Goal: Task Accomplishment & Management: Manage account settings

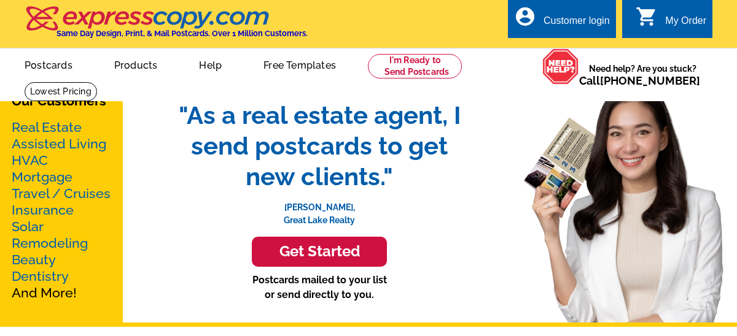
click at [573, 21] on div "Customer login" at bounding box center [576, 23] width 66 height 17
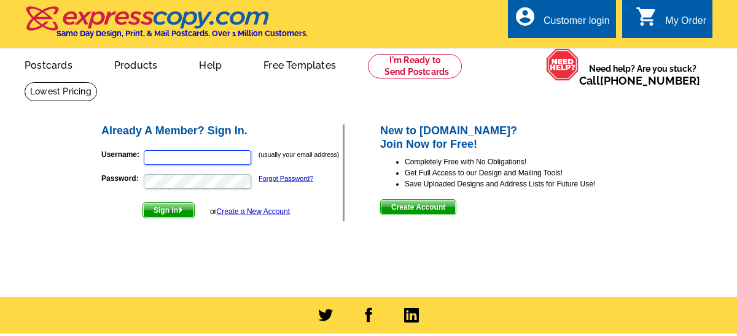
click at [201, 156] on input "Username:" at bounding box center [197, 157] width 107 height 15
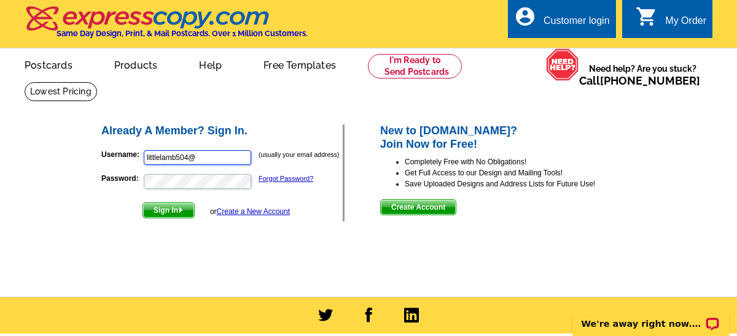
type input "[EMAIL_ADDRESS][DOMAIN_NAME]"
click at [142, 203] on button "Sign In" at bounding box center [168, 211] width 52 height 16
